Goal: Contribute content

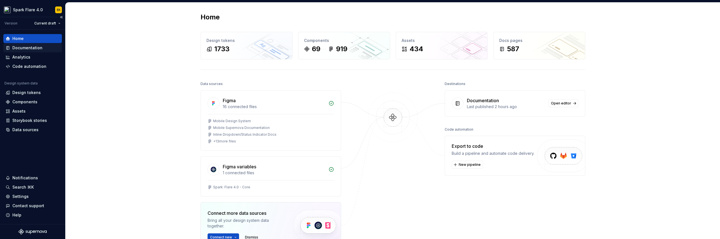
click at [35, 46] on div "Documentation" at bounding box center [27, 48] width 30 height 6
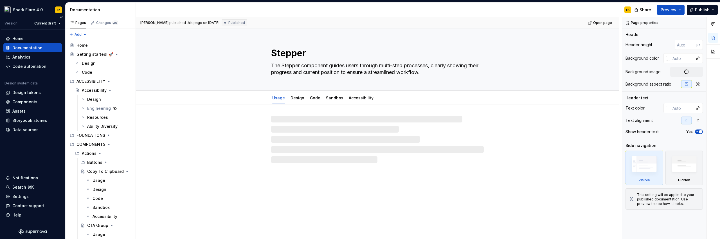
type textarea "*"
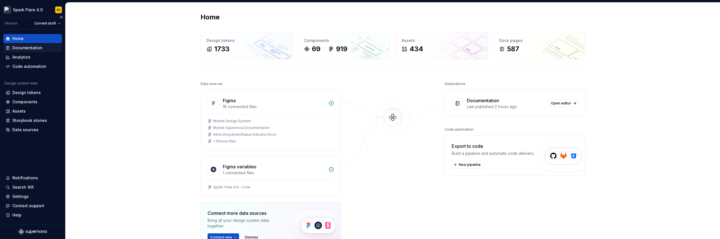
click at [35, 47] on div "Documentation" at bounding box center [27, 48] width 30 height 6
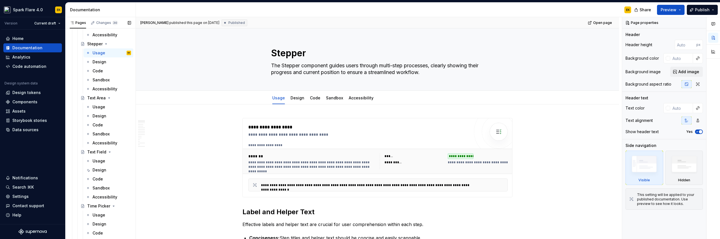
scroll to position [1290, 0]
type textarea "*"
